Goal: Task Accomplishment & Management: Use online tool/utility

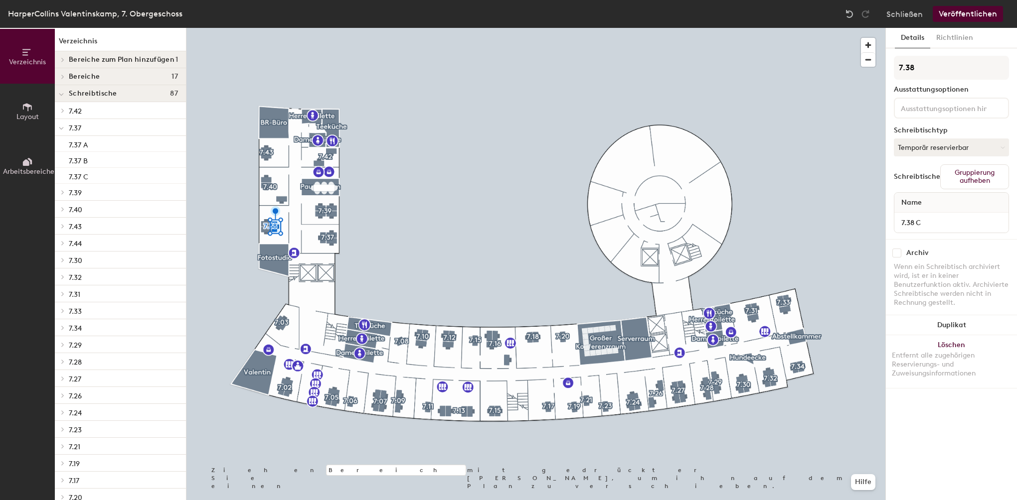
click at [63, 193] on icon at bounding box center [63, 192] width 2 height 4
click at [62, 274] on icon at bounding box center [63, 273] width 4 height 5
click at [80, 207] on p "Desk 1" at bounding box center [79, 208] width 20 height 11
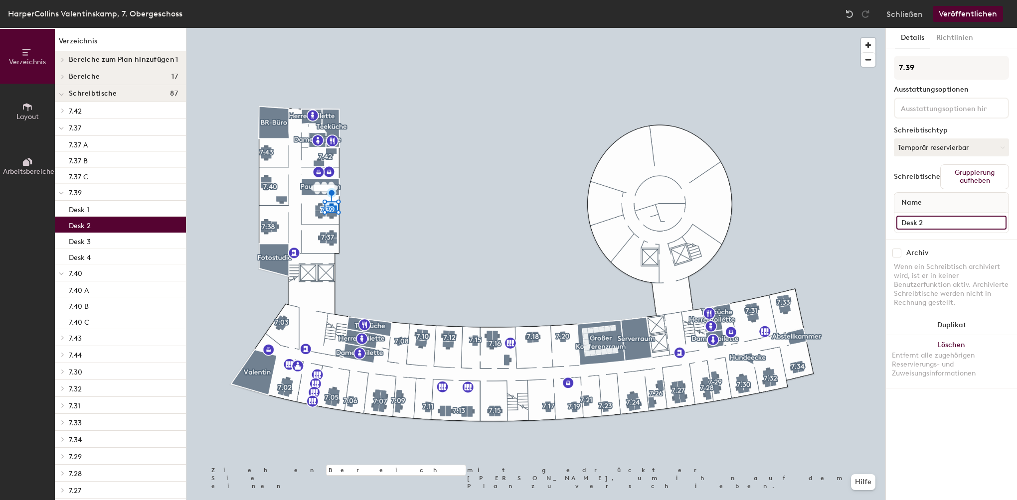
click at [929, 221] on input "Desk 2" at bounding box center [951, 223] width 110 height 14
type input "7.39 A"
click at [861, 218] on div "Verzeichnis Layout Arbeitsbereiche Verzeichnis Bereiche zum Plan hinzufügen 1 G…" at bounding box center [508, 264] width 1017 height 472
type input "z"
type input "7.39 B"
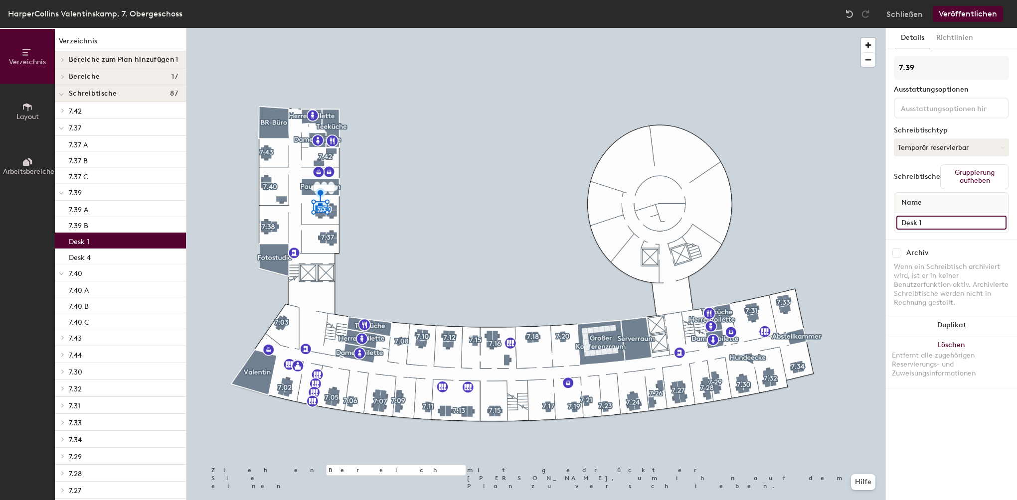
click at [844, 221] on div "Verzeichnis Layout Arbeitsbereiche Verzeichnis Bereiche zum Plan hinzufügen 1 G…" at bounding box center [508, 264] width 1017 height 472
type input "7.39 C"
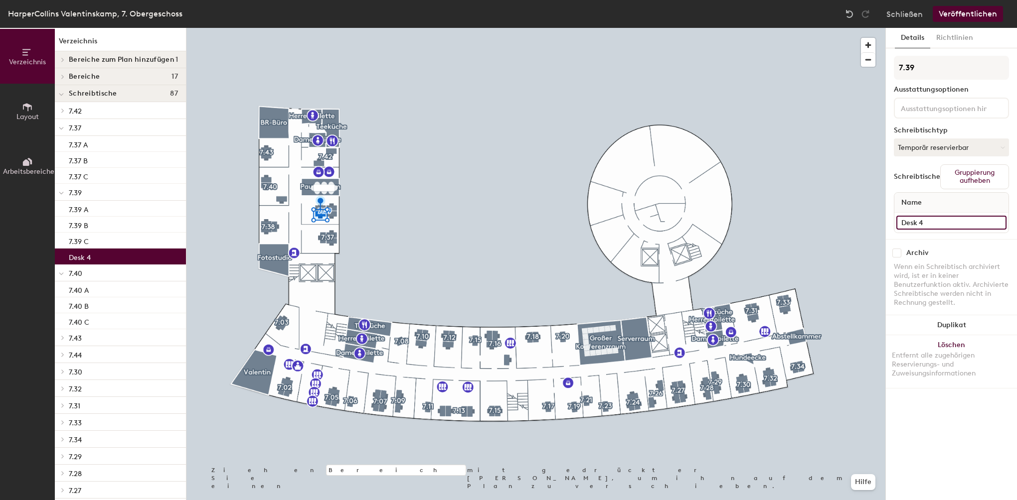
click at [835, 224] on div "Verzeichnis Layout Arbeitsbereiche Verzeichnis Bereiche zum Plan hinzufügen 1 G…" at bounding box center [508, 264] width 1017 height 472
type input "7.39 D"
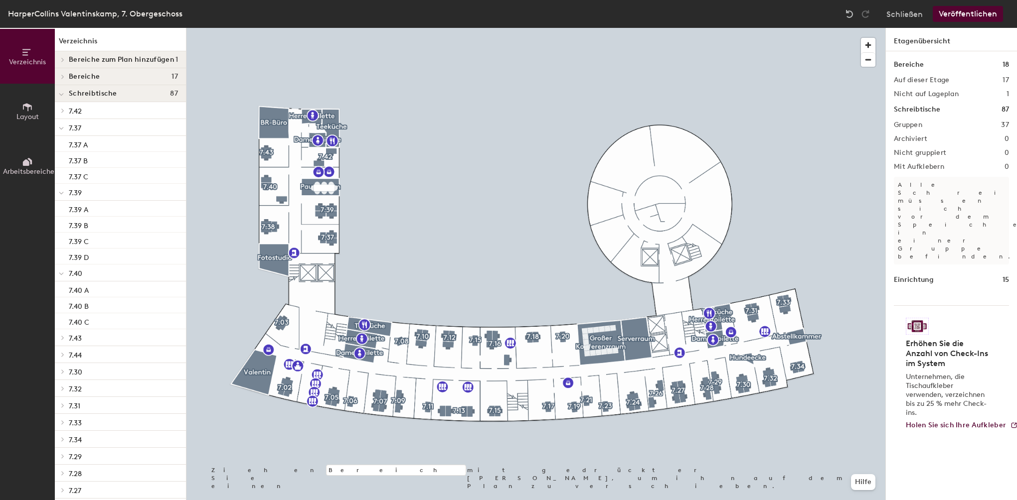
click at [64, 110] on icon at bounding box center [63, 111] width 2 height 4
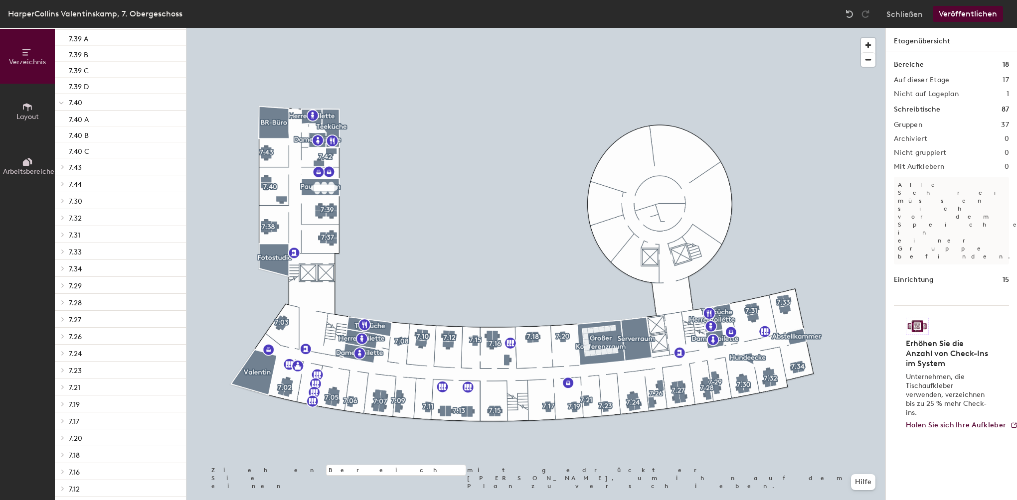
scroll to position [249, 0]
click at [63, 271] on icon at bounding box center [63, 273] width 4 height 5
click at [62, 262] on div at bounding box center [61, 256] width 13 height 16
click at [61, 240] on icon at bounding box center [63, 239] width 4 height 5
click at [61, 225] on div at bounding box center [61, 222] width 13 height 16
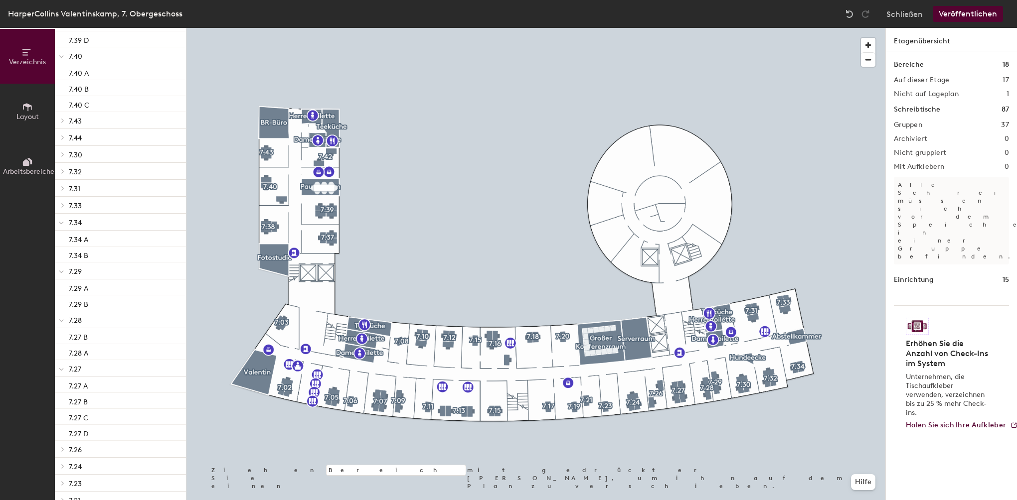
click at [63, 207] on icon at bounding box center [63, 205] width 4 height 5
click at [63, 192] on div at bounding box center [61, 188] width 13 height 16
click at [63, 171] on icon at bounding box center [63, 171] width 4 height 5
click at [63, 157] on div at bounding box center [61, 154] width 13 height 16
click at [64, 138] on icon at bounding box center [63, 138] width 2 height 4
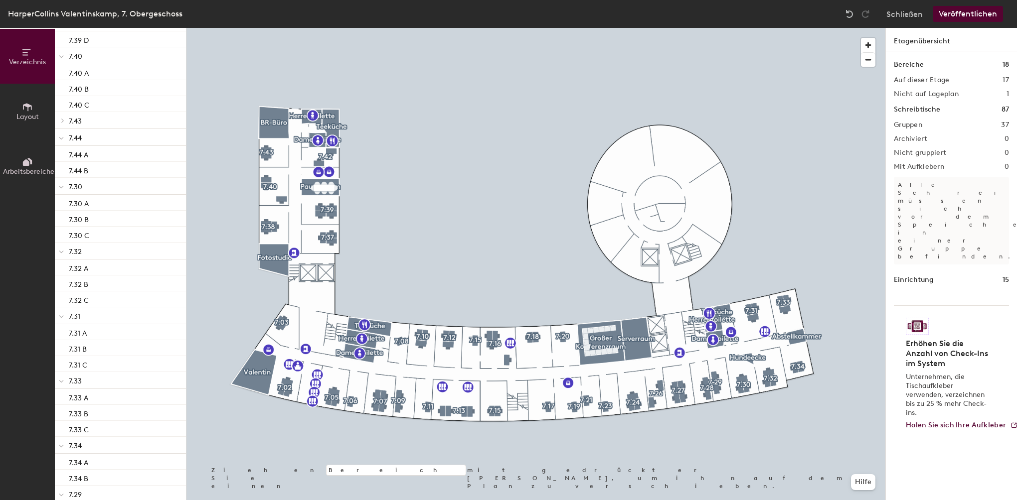
click at [60, 121] on span at bounding box center [62, 120] width 8 height 5
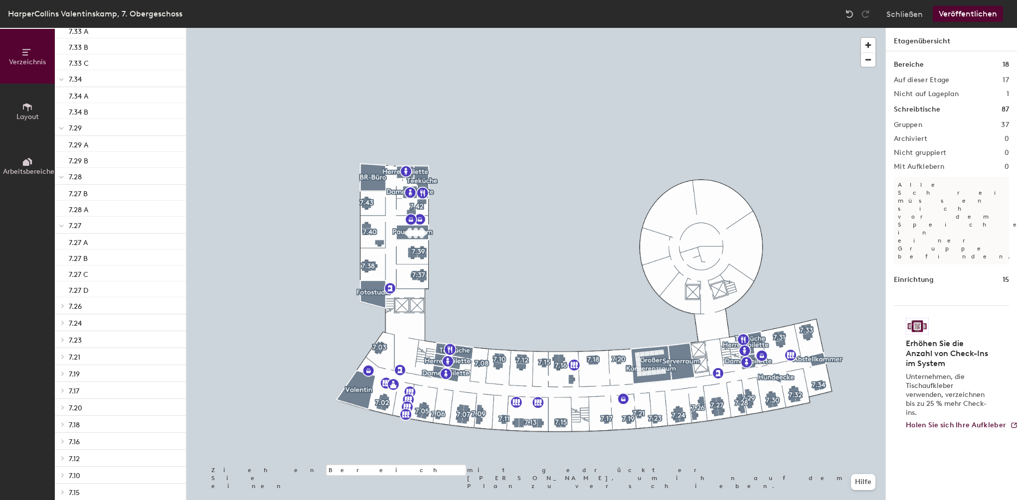
click at [975, 11] on button "Veröffentlichen" at bounding box center [967, 14] width 70 height 16
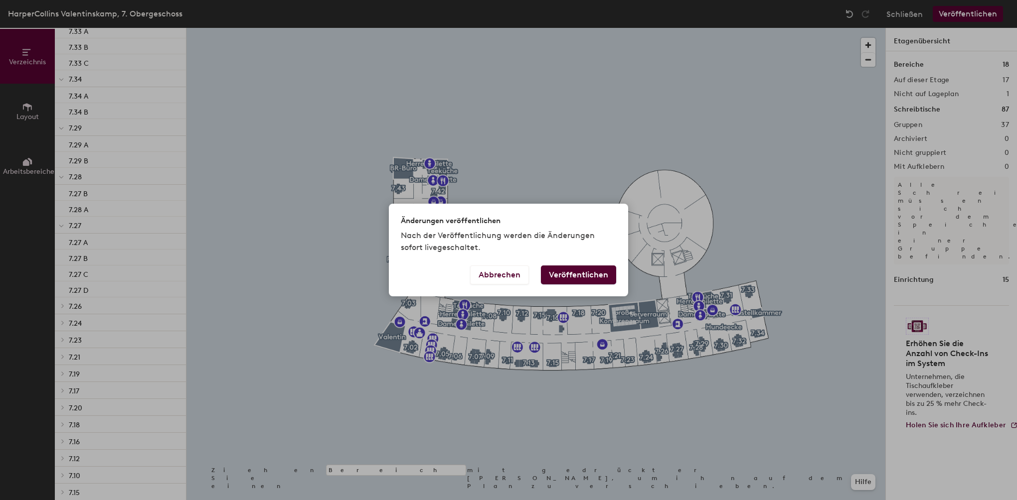
click at [590, 275] on button "Veröffentlichen" at bounding box center [578, 275] width 75 height 19
